Goal: Find specific page/section: Find specific page/section

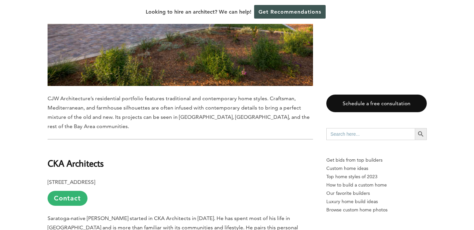
scroll to position [1528, 0]
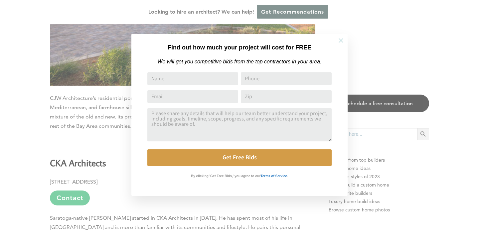
click at [339, 39] on icon at bounding box center [340, 40] width 7 height 7
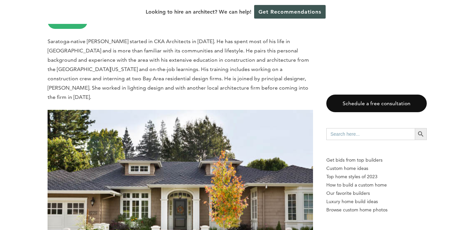
scroll to position [1703, 0]
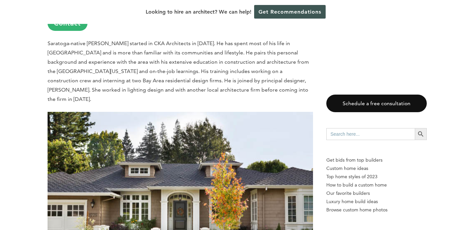
click at [169, 160] on img at bounding box center [180, 200] width 265 height 177
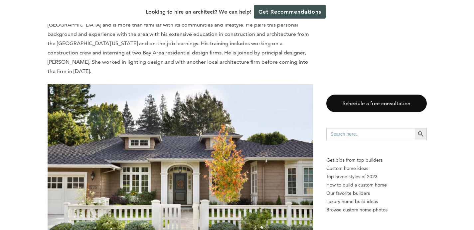
scroll to position [1730, 0]
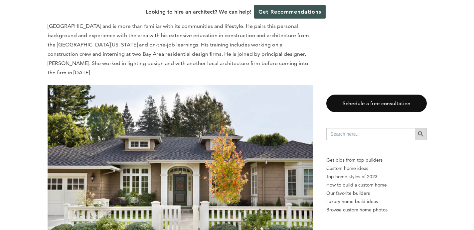
click at [419, 132] on icon "Search" at bounding box center [420, 134] width 7 height 7
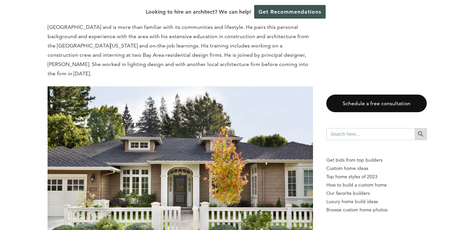
scroll to position [1728, 0]
